Goal: Navigation & Orientation: Find specific page/section

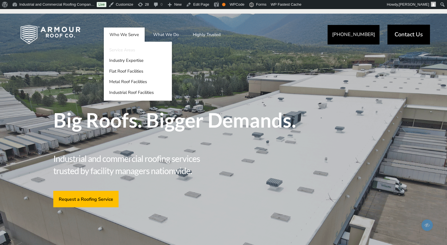
click at [128, 48] on link "Service Areas" at bounding box center [138, 50] width 68 height 11
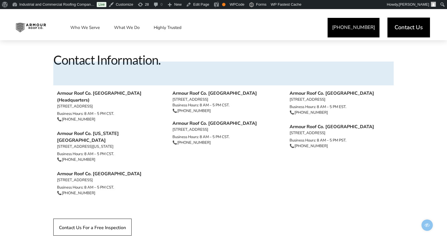
scroll to position [543, 0]
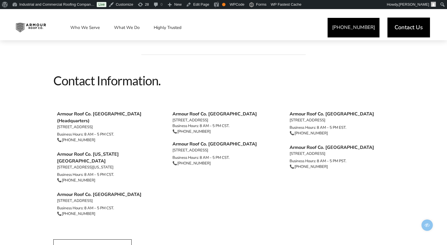
click at [27, 28] on img at bounding box center [30, 27] width 39 height 14
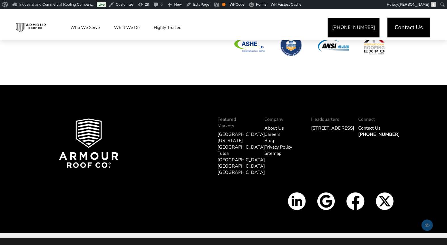
scroll to position [1951, 0]
